Goal: Information Seeking & Learning: Check status

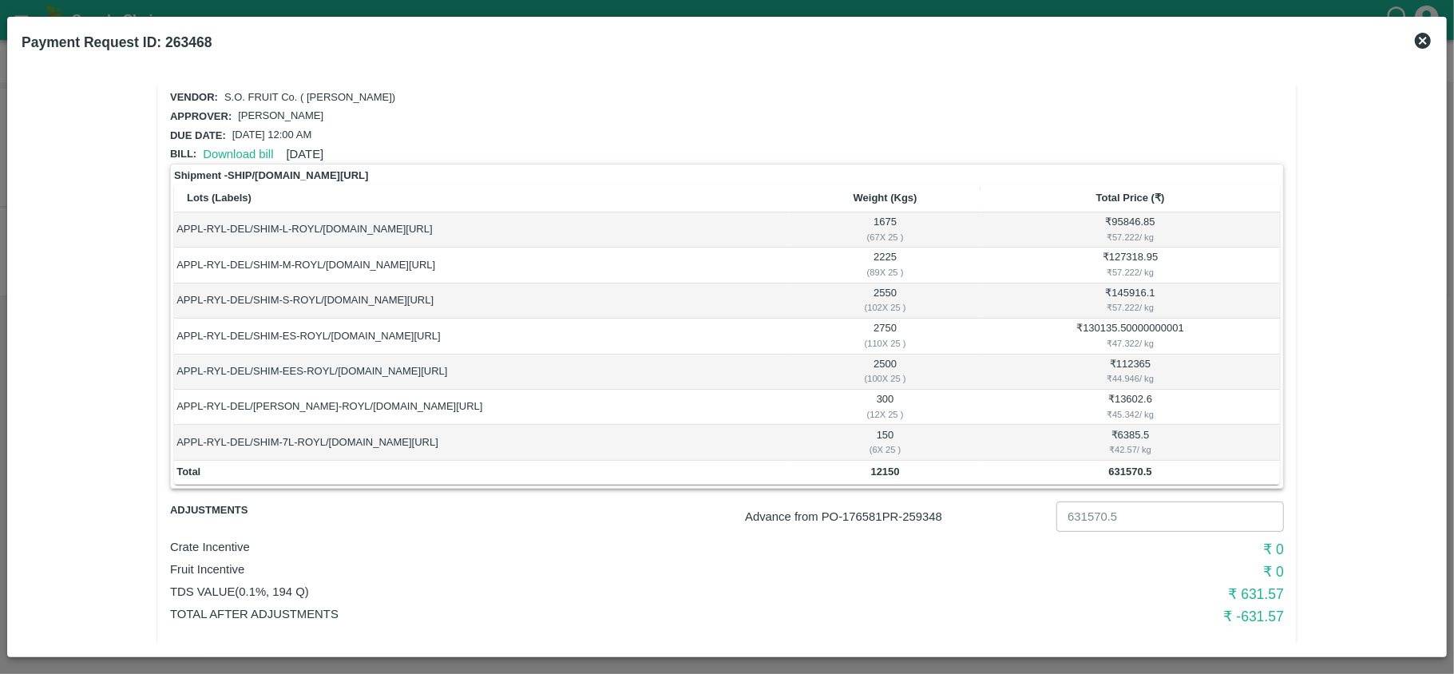
scroll to position [52, 0]
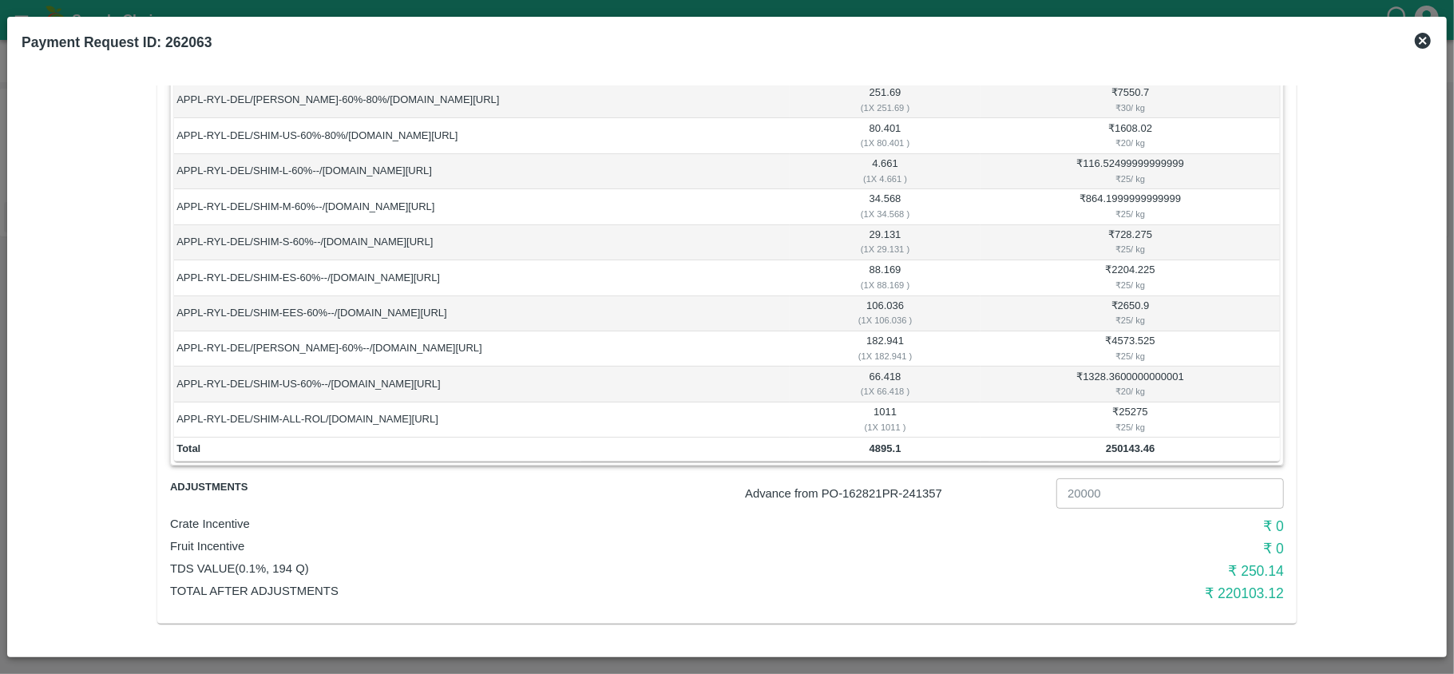
scroll to position [659, 0]
click at [918, 490] on p "Advance from PO- 162821 PR- 241357" at bounding box center [897, 494] width 305 height 18
copy p "241357"
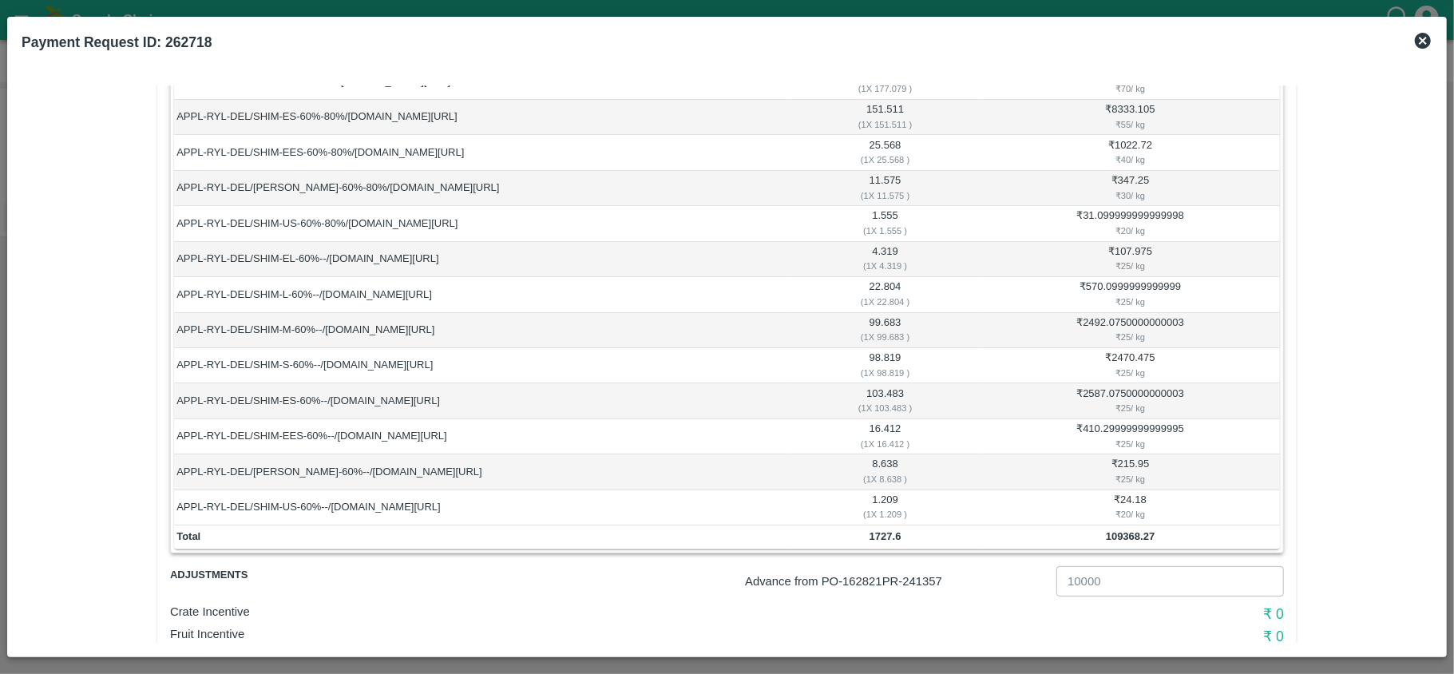
scroll to position [731, 0]
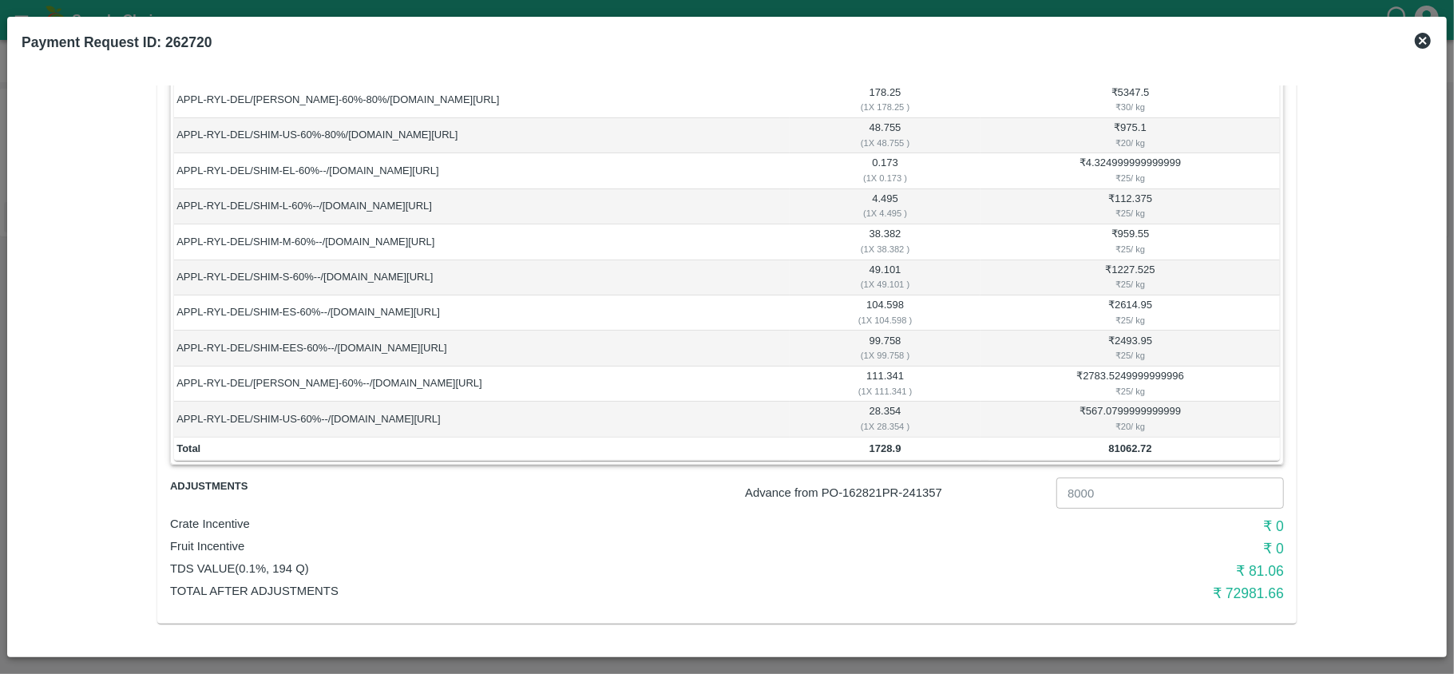
scroll to position [696, 0]
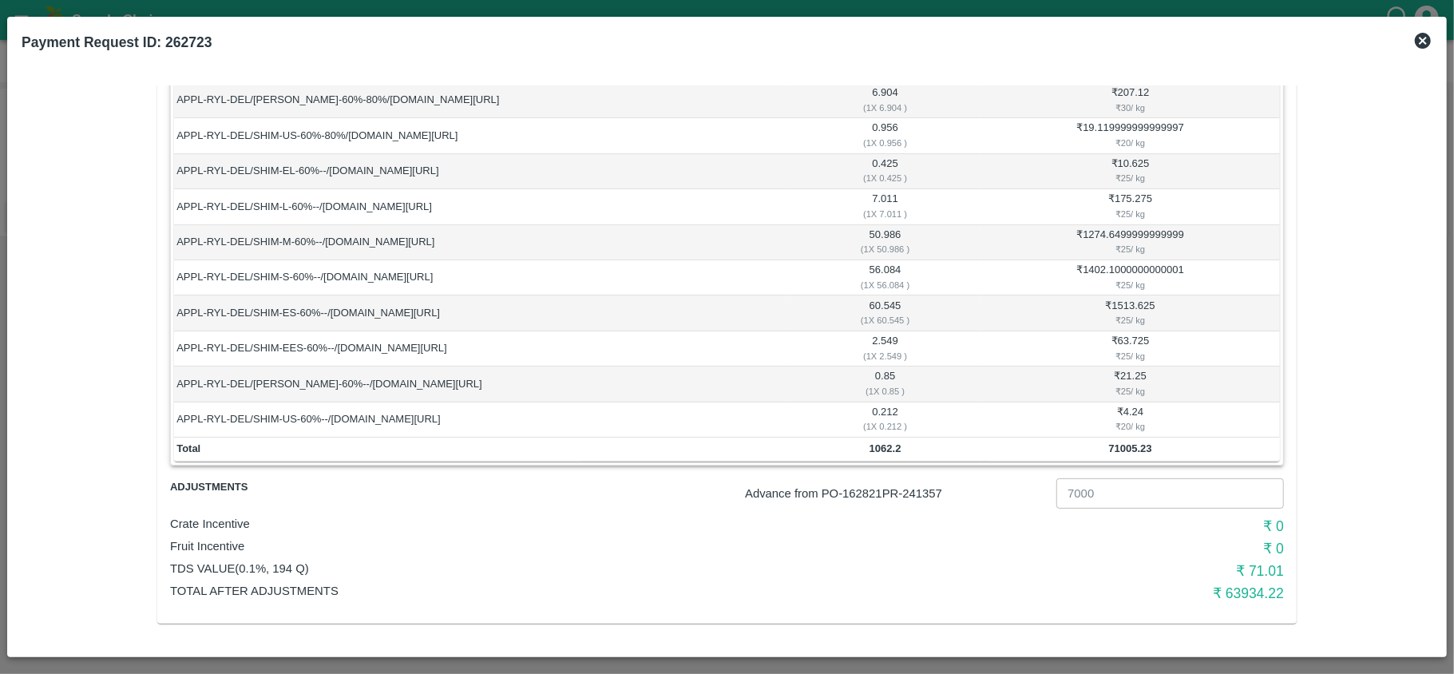
scroll to position [731, 0]
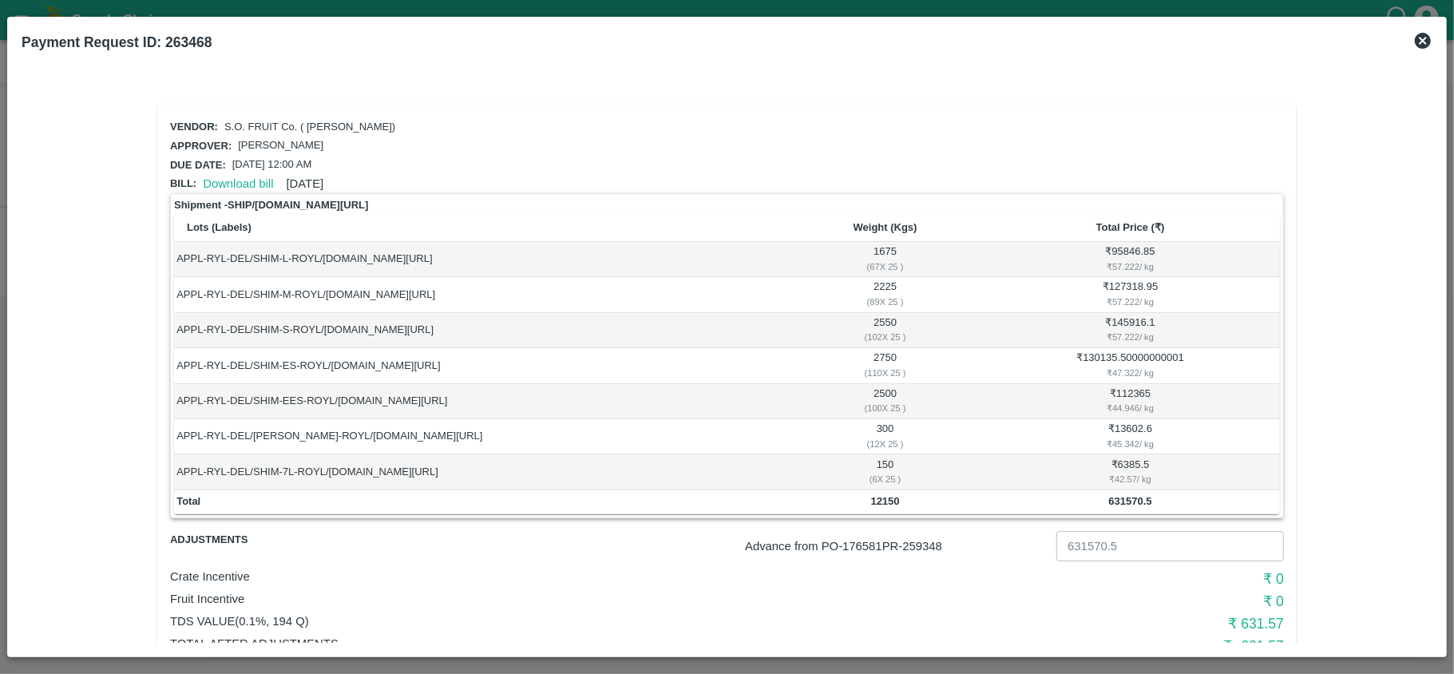
click at [931, 550] on p "Advance from PO- 176581 PR- 259348" at bounding box center [897, 546] width 305 height 18
copy p "259348"
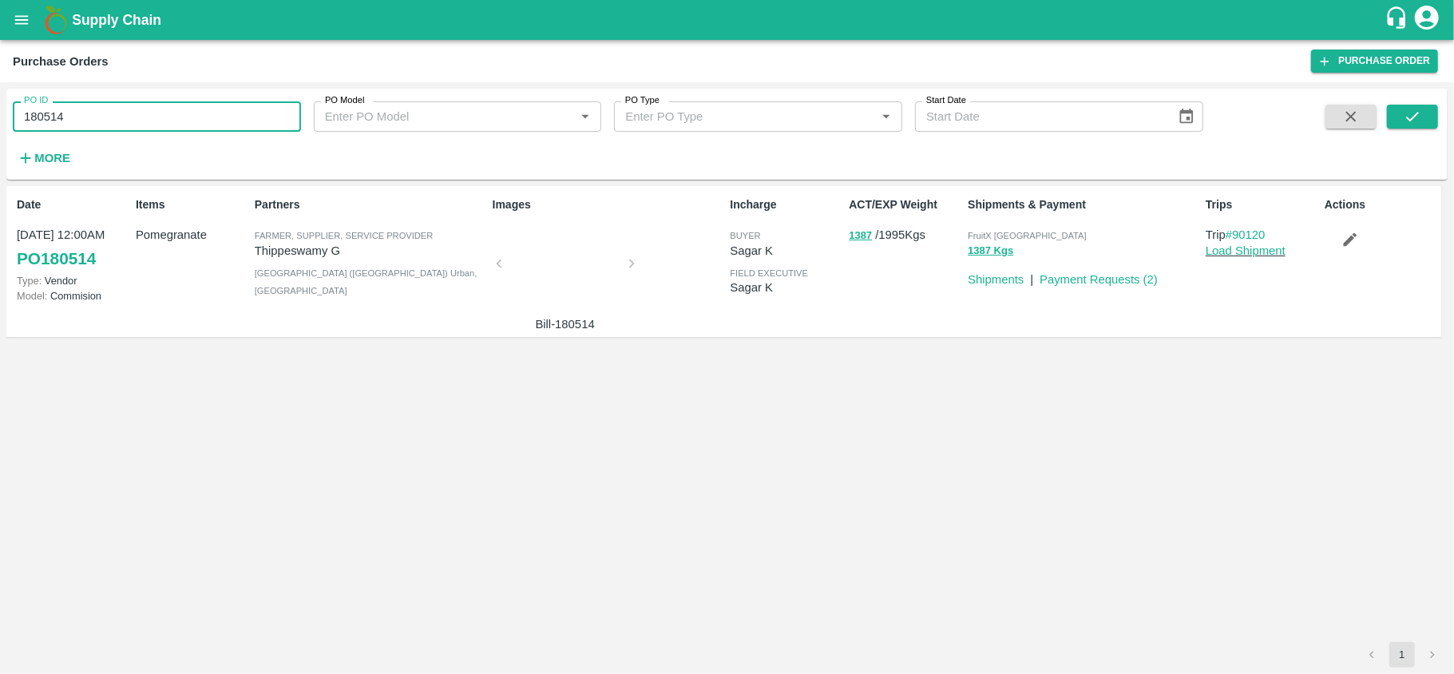
drag, startPoint x: 0, startPoint y: 0, endPoint x: 96, endPoint y: 103, distance: 140.7
click at [96, 103] on input "180514" at bounding box center [157, 116] width 288 height 30
paste input "text"
type input "180537"
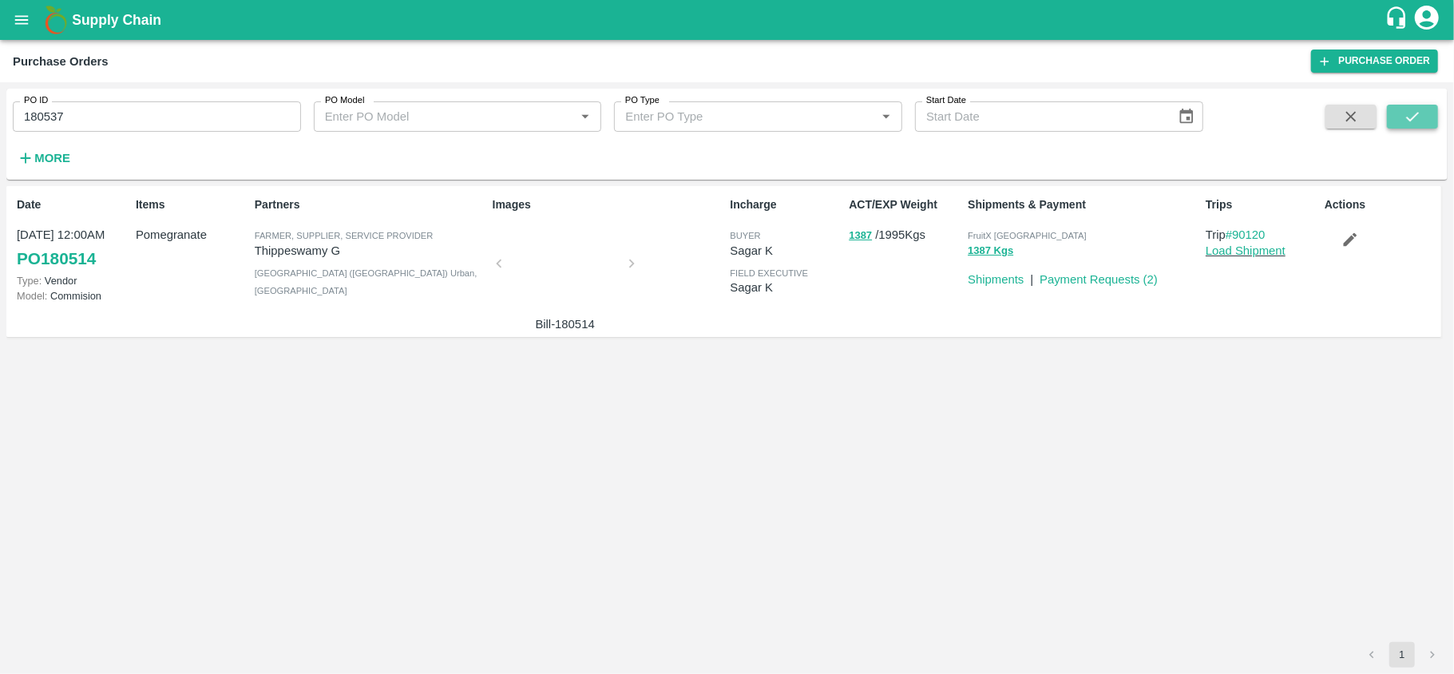
click at [1422, 107] on button "submit" at bounding box center [1412, 117] width 51 height 24
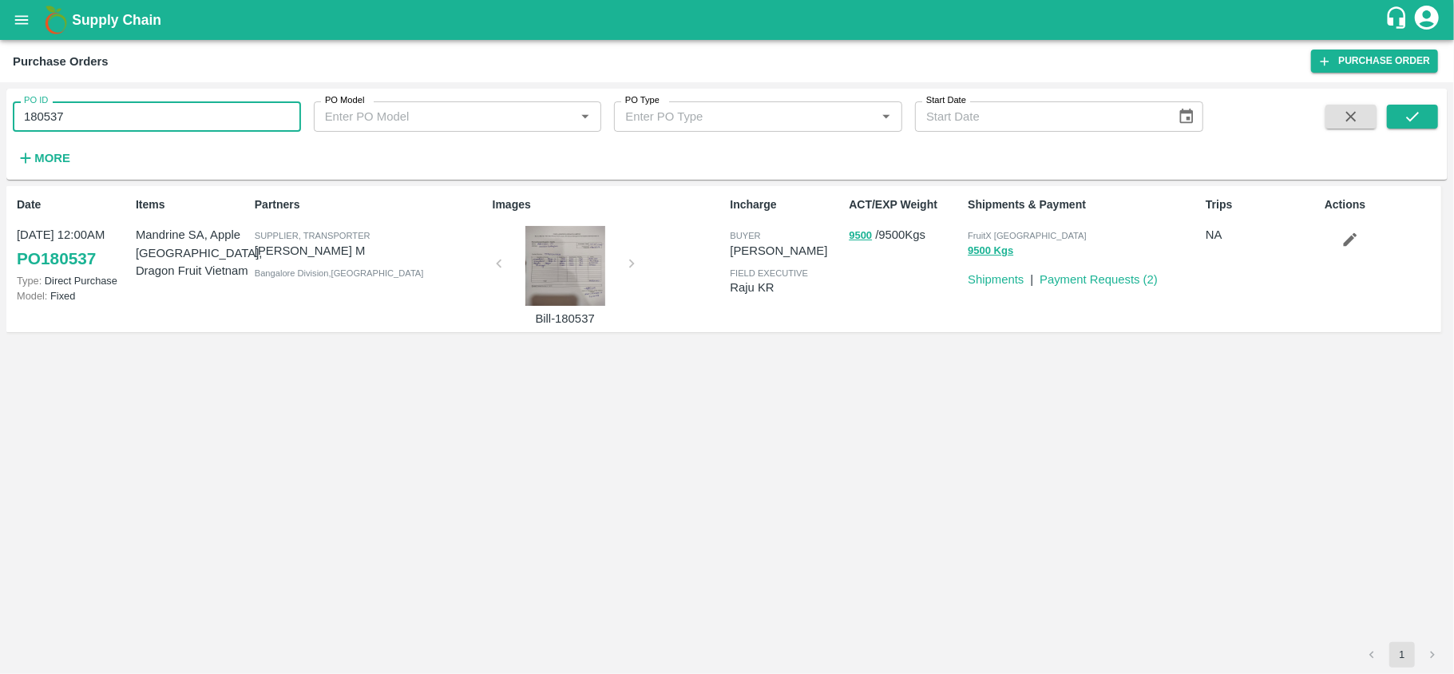
click at [145, 125] on input "180537" at bounding box center [157, 116] width 288 height 30
paste input "text"
type input "179932"
click at [1392, 115] on button "submit" at bounding box center [1412, 117] width 51 height 24
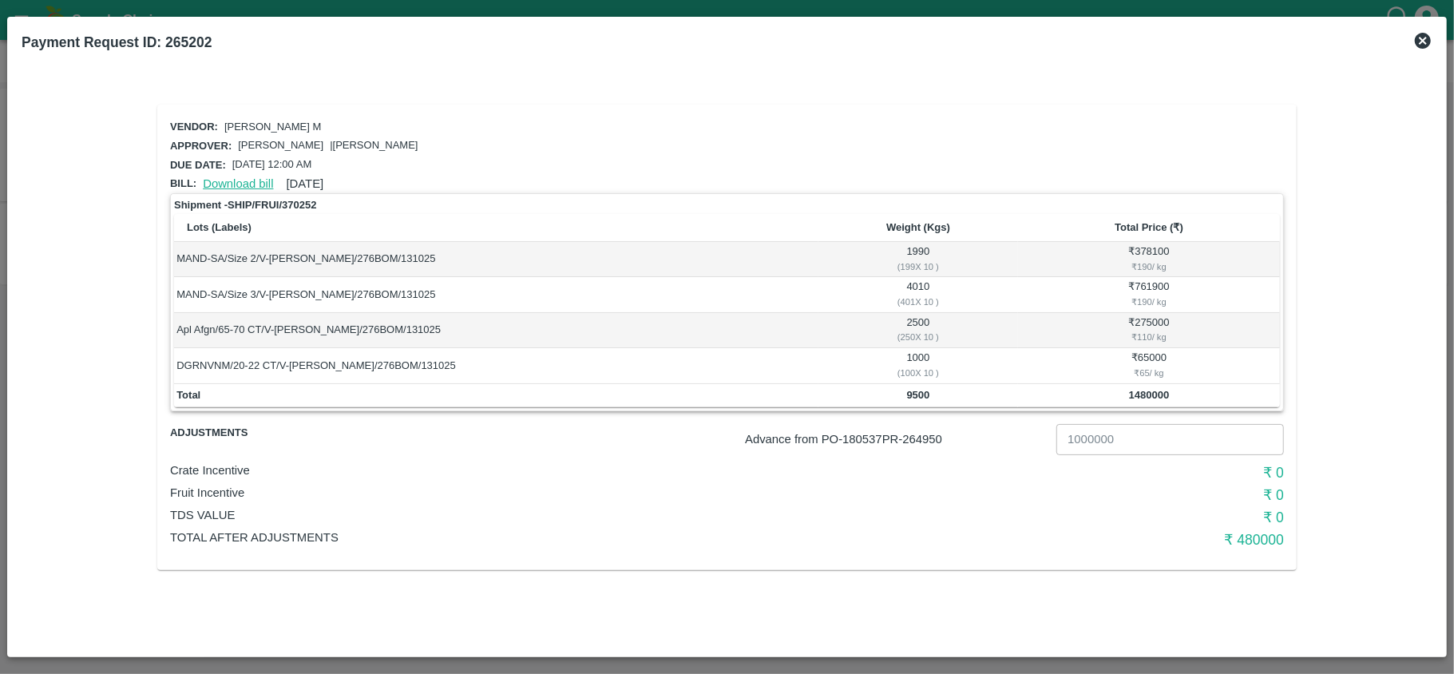
click at [219, 183] on link "Download bill" at bounding box center [238, 183] width 70 height 13
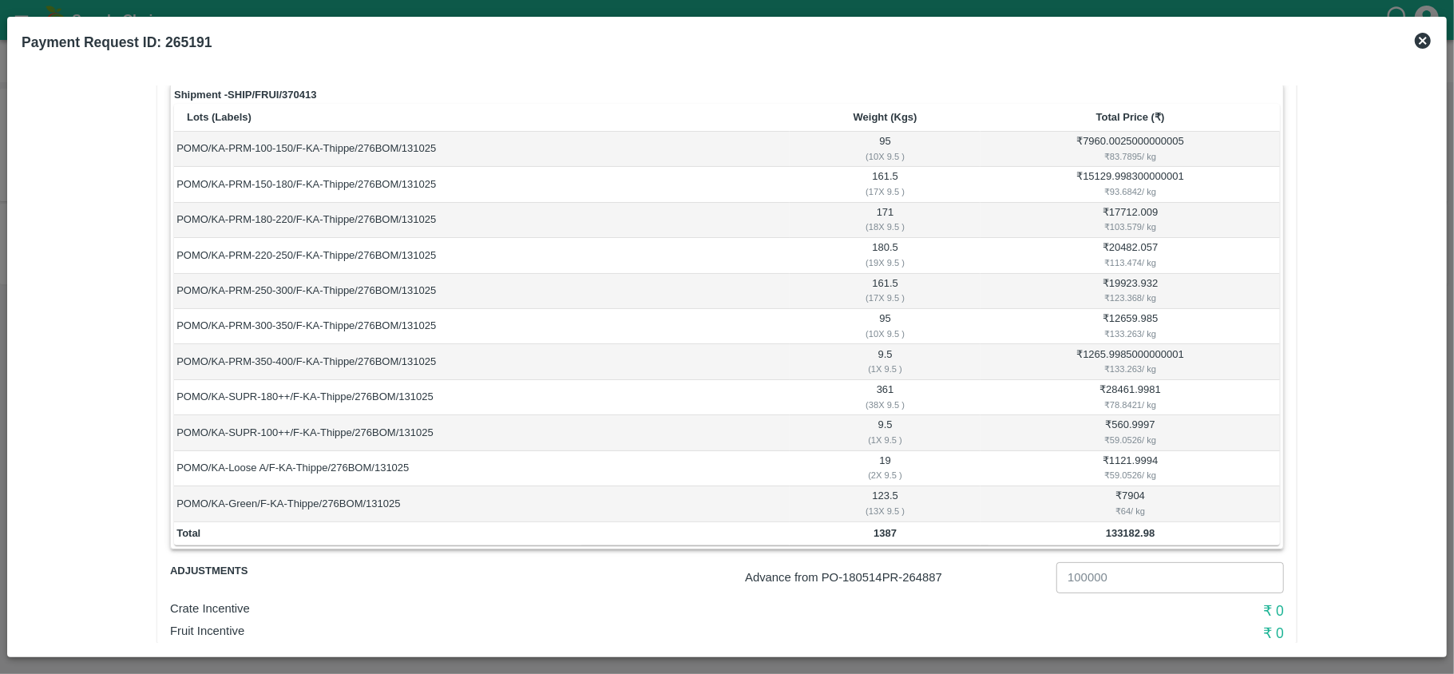
scroll to position [195, 0]
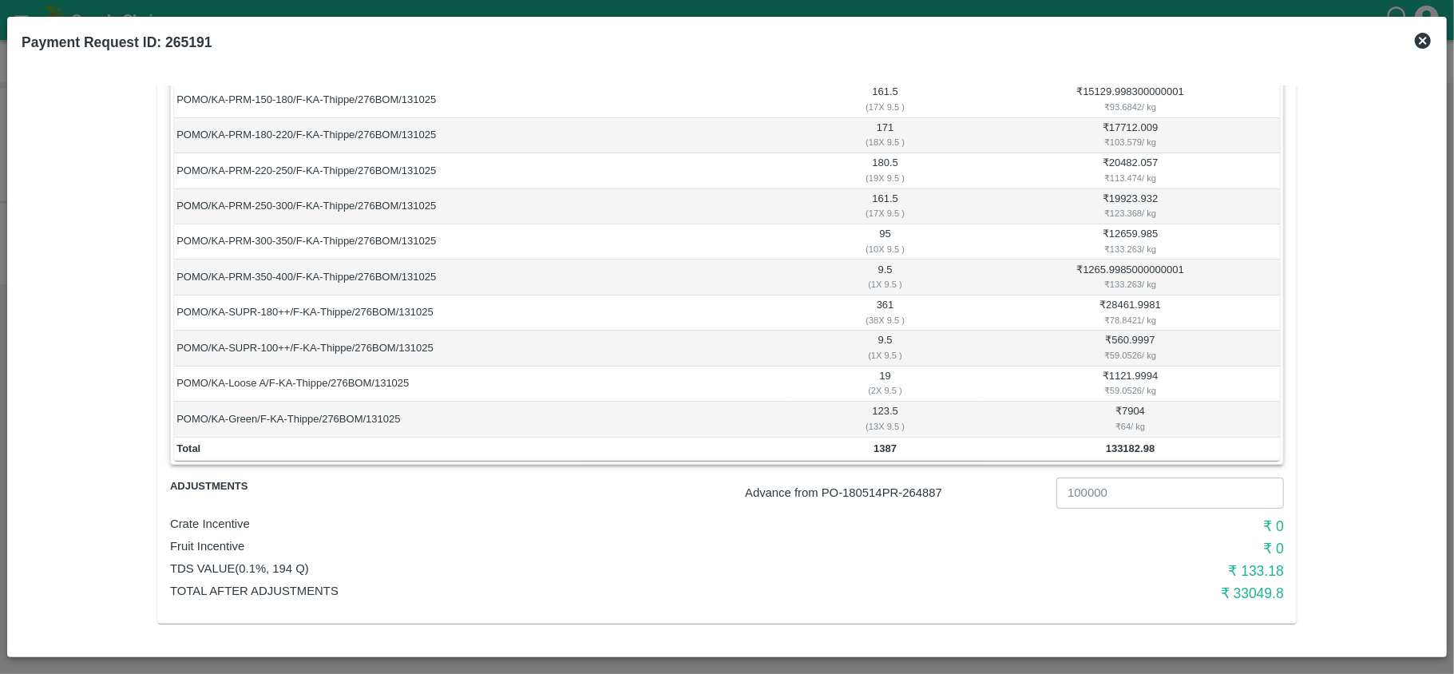
click at [927, 499] on p "Advance from PO- 180514 PR- 264887" at bounding box center [897, 493] width 305 height 18
copy p "264887"
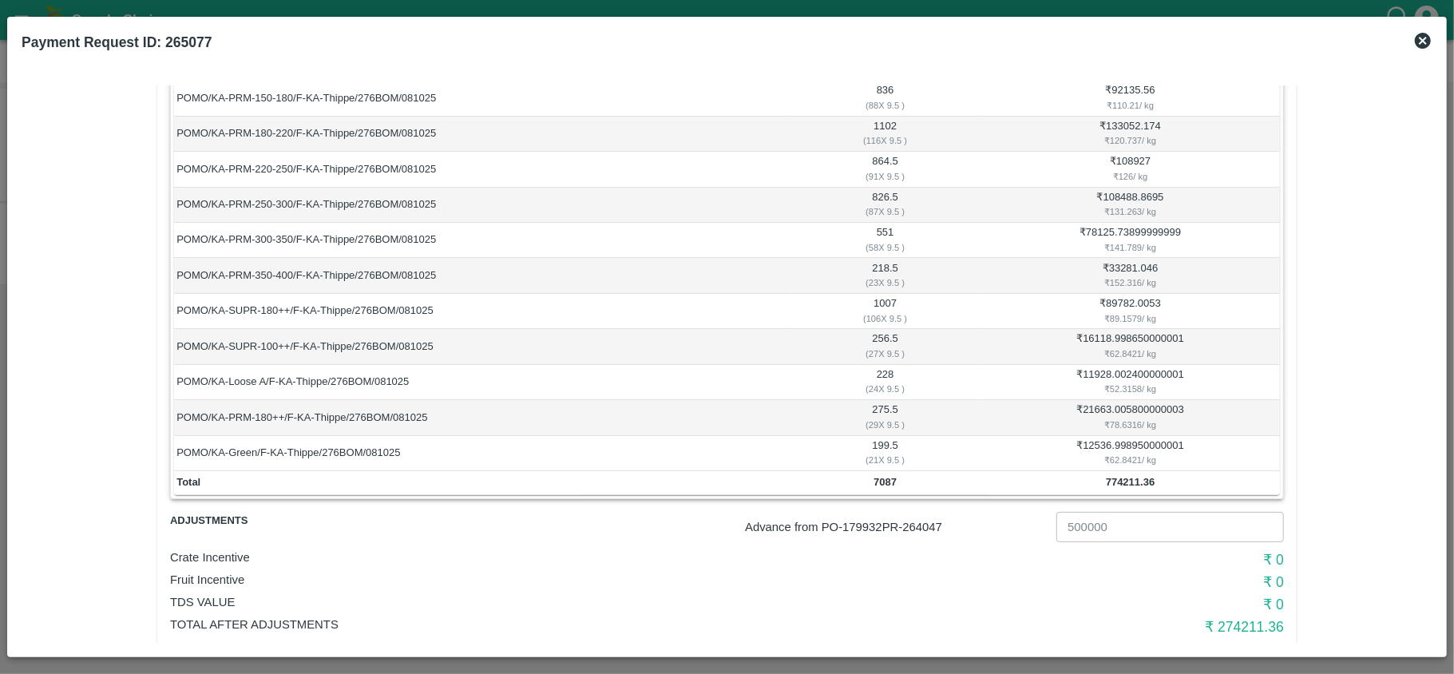
scroll to position [231, 0]
